Goal: Navigation & Orientation: Find specific page/section

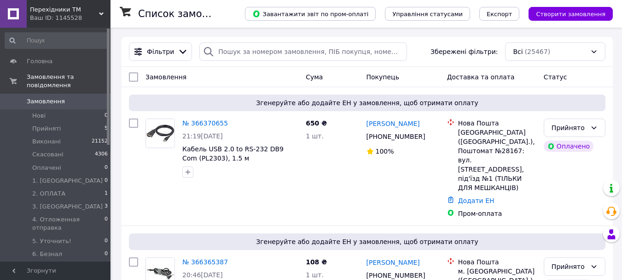
click at [99, 9] on div "Перехiдники ТМ Ваш ID: 1145528" at bounding box center [69, 14] width 84 height 28
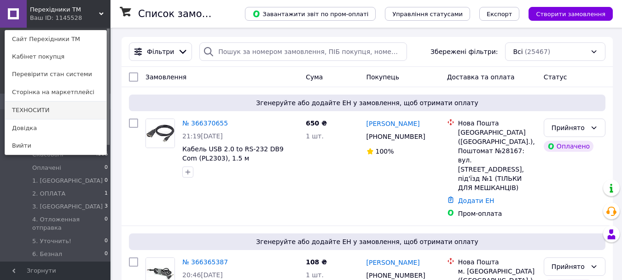
click at [53, 109] on link "ТЕХНОСИТИ" at bounding box center [55, 110] width 101 height 18
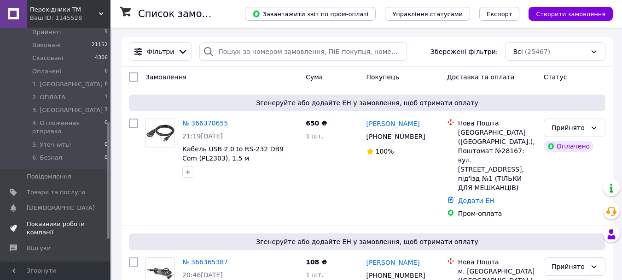
scroll to position [231, 0]
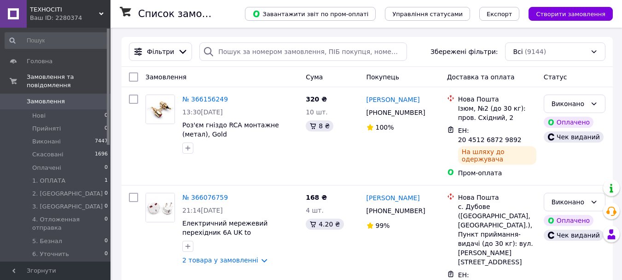
click at [102, 12] on icon at bounding box center [101, 14] width 5 height 5
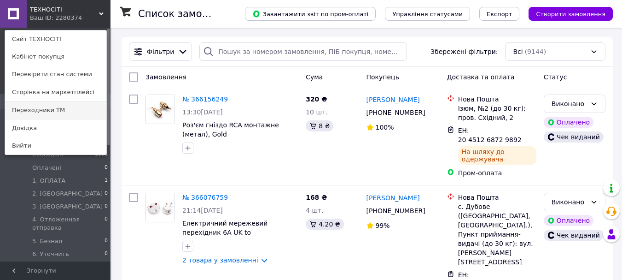
click at [58, 111] on link "Переходники ТМ" at bounding box center [55, 110] width 101 height 18
